Goal: Task Accomplishment & Management: Use online tool/utility

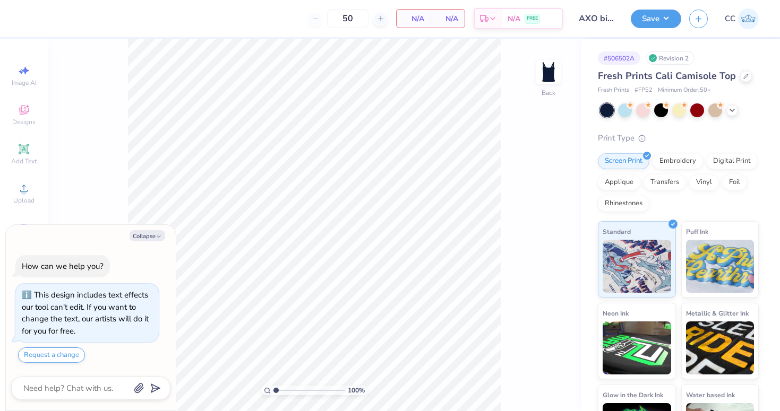
type textarea "x"
click at [307, 15] on input "50" at bounding box center [306, 18] width 41 height 19
type input "50"
click at [323, 55] on body "Art colors 50 $25.65 Per Item $1,282.50 Total Est. Delivery Aug 29 - Sep 1 FREE…" at bounding box center [390, 205] width 780 height 411
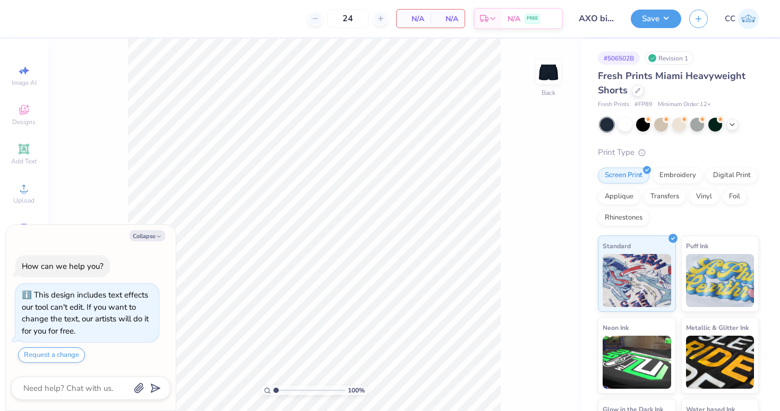
type textarea "x"
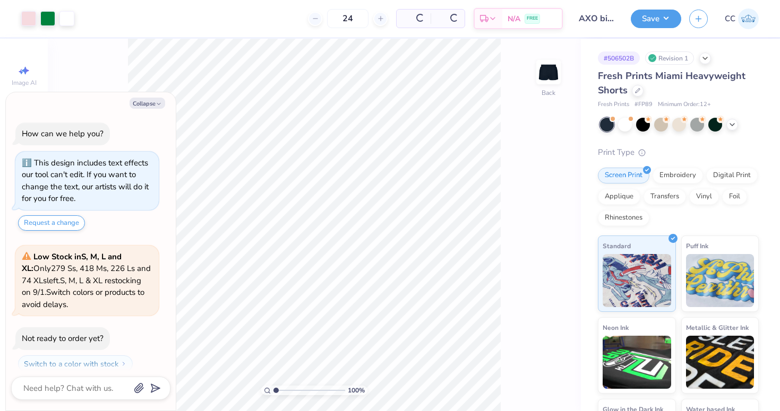
scroll to position [27, 0]
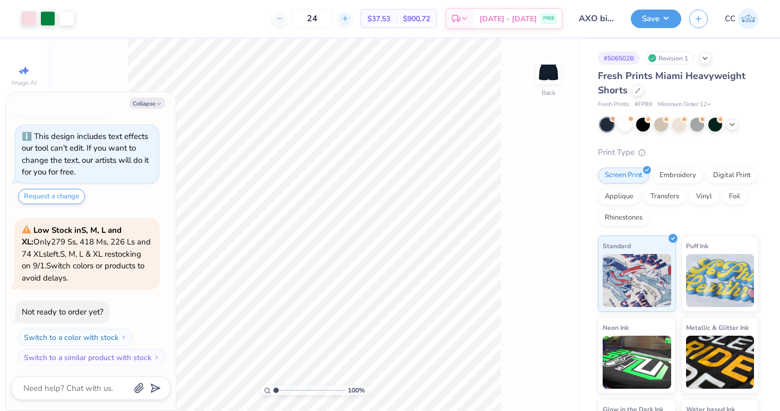
click at [346, 14] on div at bounding box center [345, 19] width 14 height 14
click at [333, 14] on input "26" at bounding box center [311, 18] width 41 height 19
click at [346, 14] on div at bounding box center [345, 19] width 14 height 14
click at [279, 19] on icon at bounding box center [279, 18] width 7 height 7
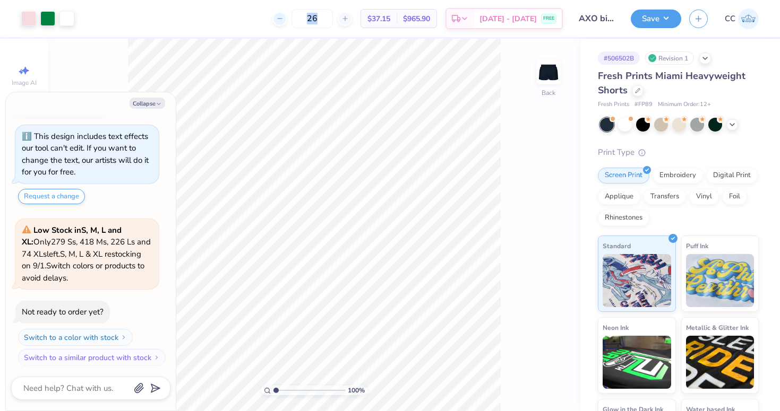
click at [276, 19] on div at bounding box center [279, 19] width 14 height 14
click at [281, 18] on icon at bounding box center [279, 18] width 7 height 7
type input "24"
click at [314, 20] on input "24" at bounding box center [311, 18] width 41 height 19
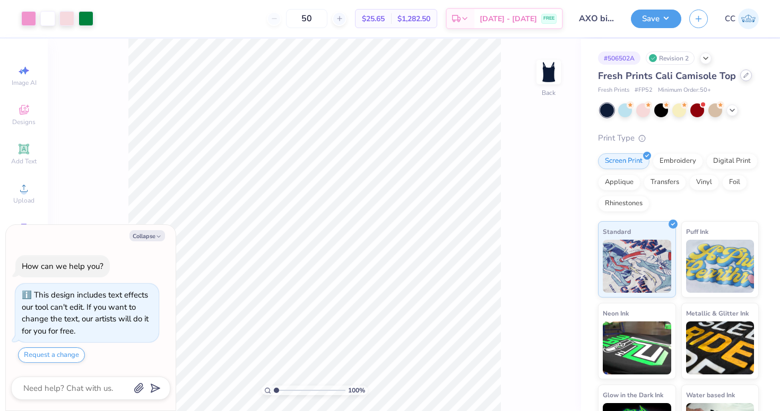
click at [742, 79] on div at bounding box center [747, 76] width 12 height 12
type textarea "x"
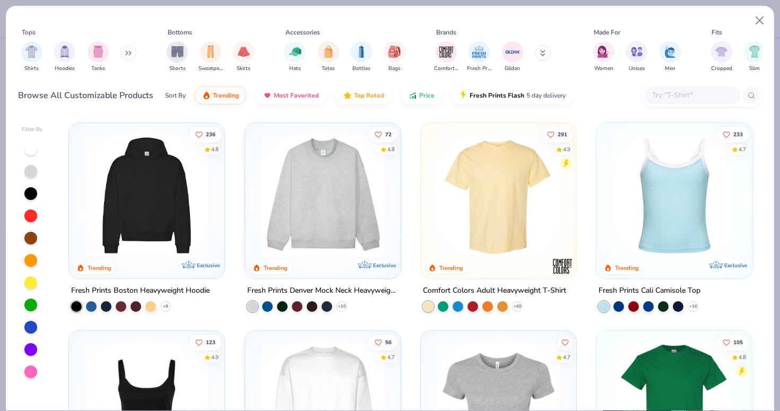
click at [670, 97] on input "text" at bounding box center [692, 95] width 82 height 12
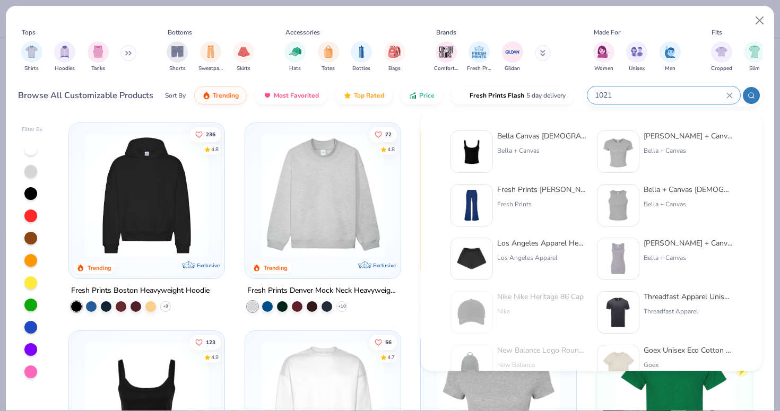
type input "1021"
click at [548, 136] on div "Bella Canvas Ladies' Micro Ribbed Scoop Tank" at bounding box center [541, 136] width 89 height 11
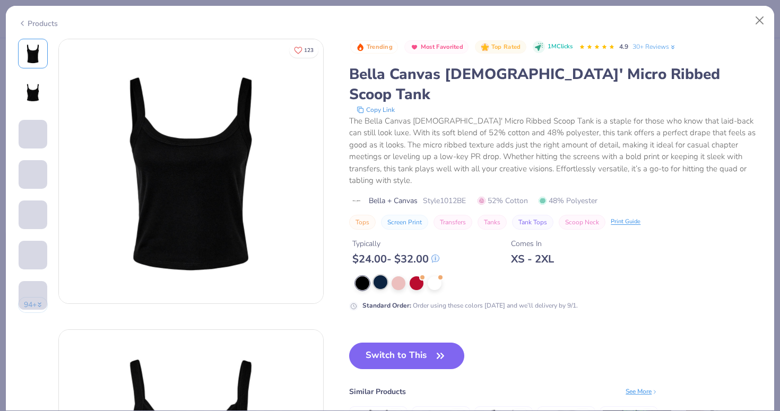
click at [380, 276] on div at bounding box center [381, 283] width 14 height 14
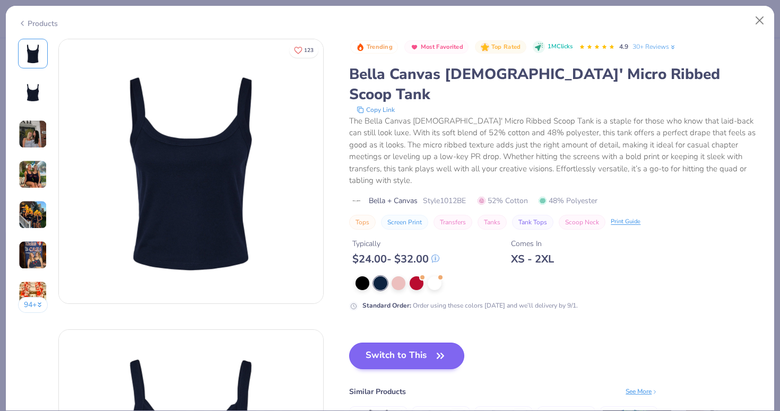
click at [393, 343] on button "Switch to This" at bounding box center [406, 356] width 115 height 27
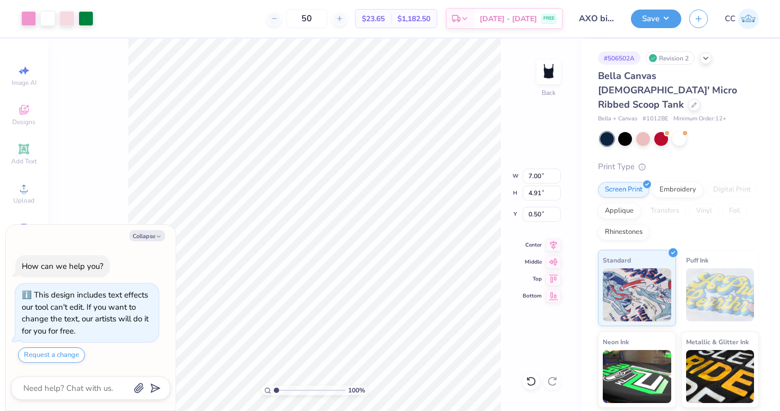
type textarea "x"
type input "6.69"
type input "4.69"
type input "0.72"
type textarea "x"
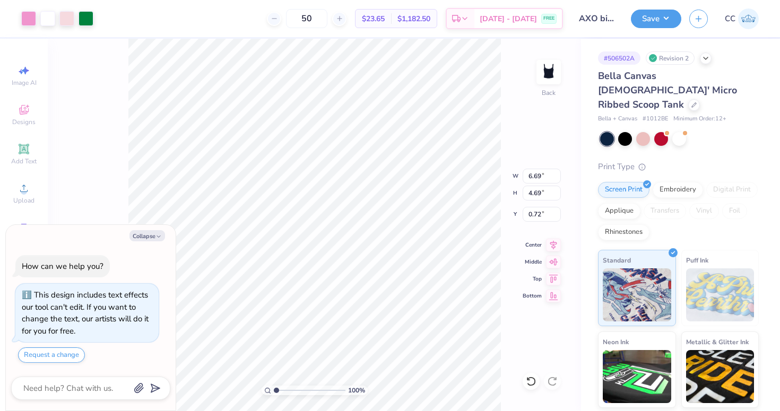
type input "0.81"
click at [648, 23] on button "Save" at bounding box center [656, 17] width 50 height 19
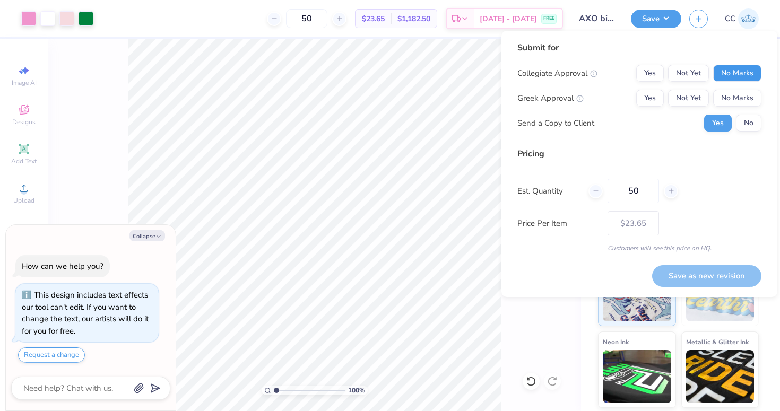
click at [728, 71] on button "No Marks" at bounding box center [737, 73] width 48 height 17
click at [650, 104] on button "Yes" at bounding box center [650, 98] width 28 height 17
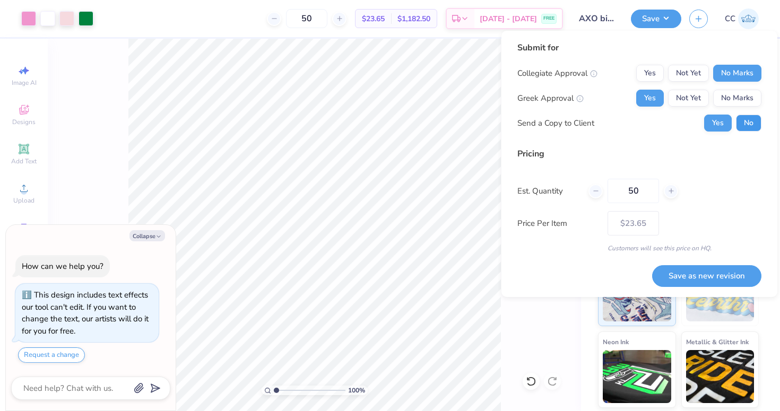
click at [745, 123] on button "No" at bounding box center [748, 123] width 25 height 17
type textarea "x"
